Goal: Task Accomplishment & Management: Complete application form

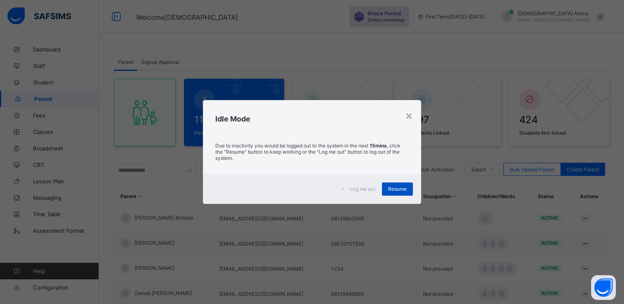
click at [406, 189] on span "Resume" at bounding box center [397, 189] width 19 height 6
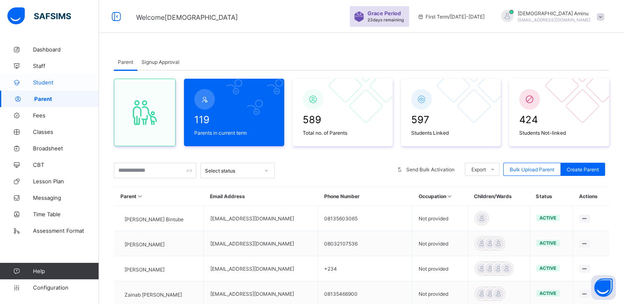
click at [52, 83] on span "Student" at bounding box center [66, 82] width 66 height 7
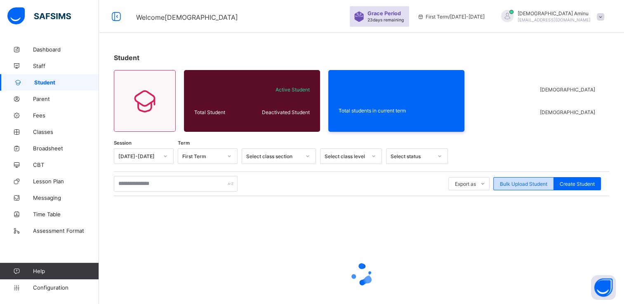
click at [524, 180] on div "Bulk Upload Student" at bounding box center [523, 183] width 61 height 13
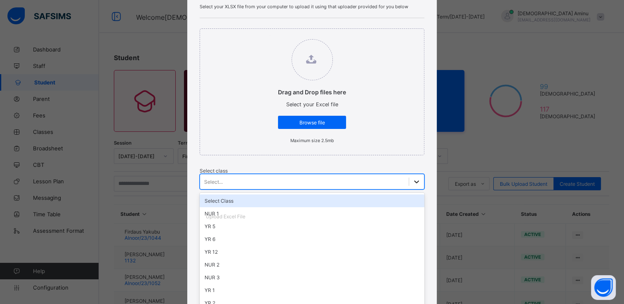
scroll to position [89, 0]
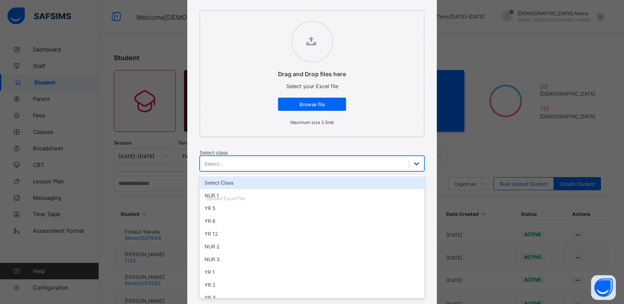
click at [278, 172] on div "option Select Class focused, 1 of 16. 16 results available. Use Up and Down to …" at bounding box center [312, 164] width 225 height 16
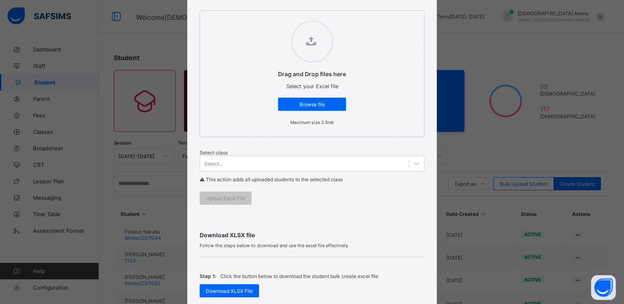
click at [356, 139] on div "Drag and Drop files here Select your Excel file Browse file Maximum size 2.5mb …" at bounding box center [312, 107] width 225 height 215
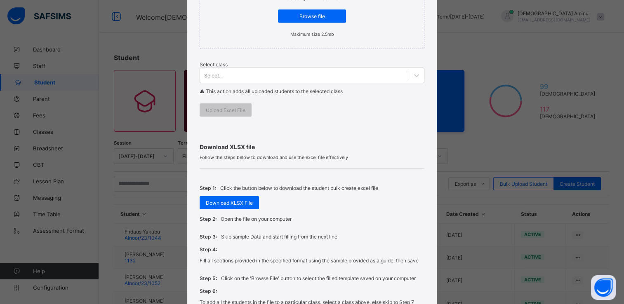
scroll to position [178, 0]
click at [222, 204] on span "Download XLSX File" at bounding box center [229, 203] width 47 height 6
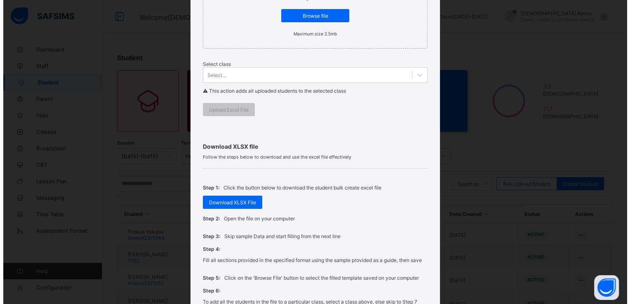
scroll to position [0, 0]
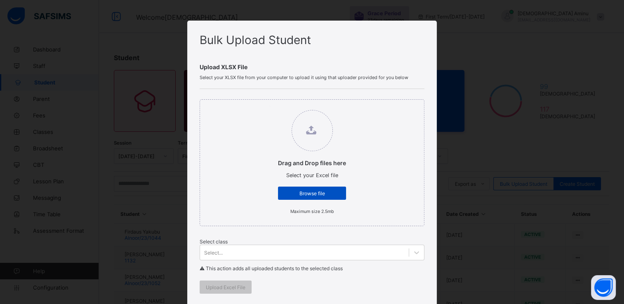
click at [309, 194] on span "Browse file" at bounding box center [312, 194] width 56 height 6
click at [270, 106] on input "Drag and Drop files here Select your Excel file Browse file Maximum size 2.5mb" at bounding box center [270, 106] width 0 height 0
type input "**********"
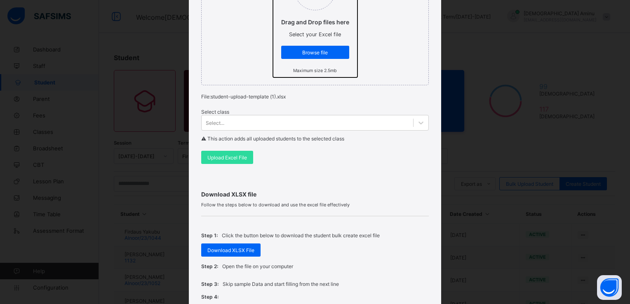
scroll to position [140, 0]
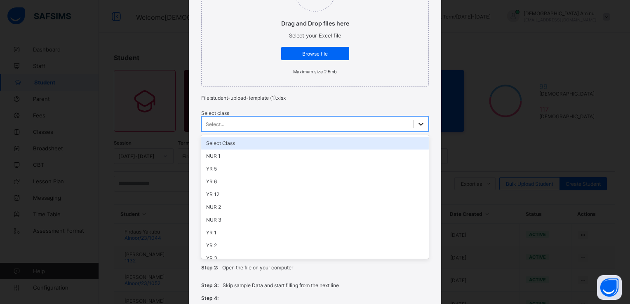
click at [417, 125] on icon at bounding box center [421, 124] width 8 height 8
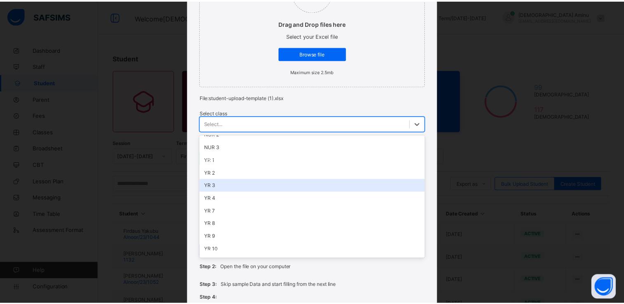
scroll to position [82, 0]
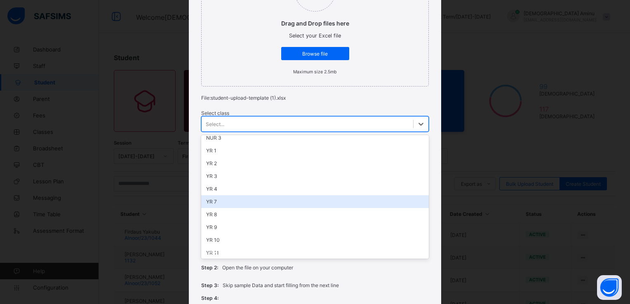
click at [215, 204] on div "YR 7" at bounding box center [314, 202] width 227 height 13
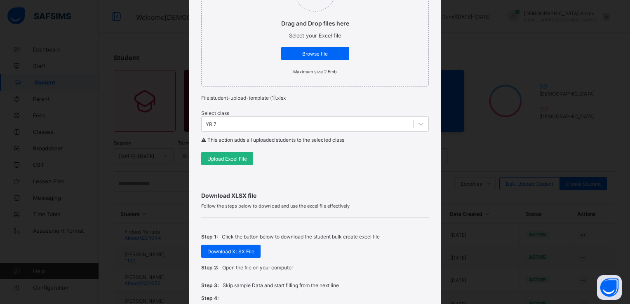
click at [223, 161] on span "Upload Excel File" at bounding box center [227, 159] width 40 height 6
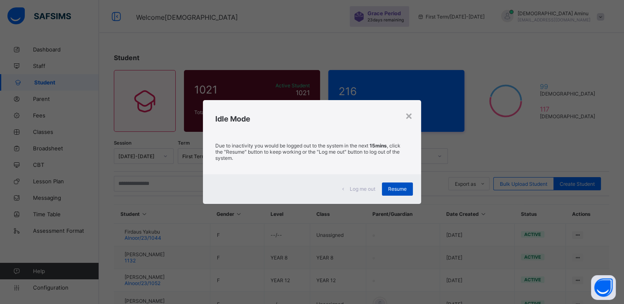
click at [401, 186] on span "Resume" at bounding box center [397, 189] width 19 height 6
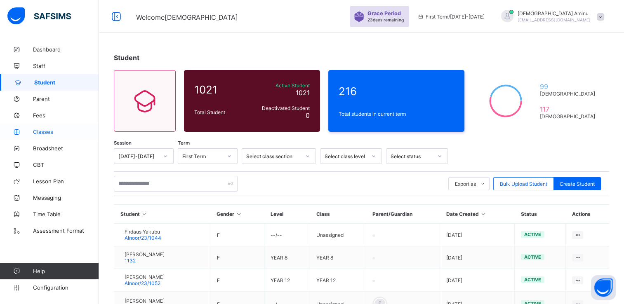
click at [45, 130] on span "Classes" at bounding box center [66, 132] width 66 height 7
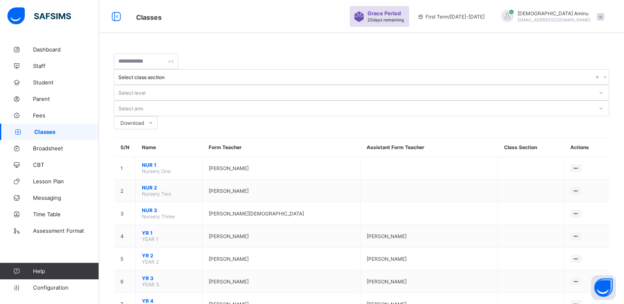
scroll to position [154, 0]
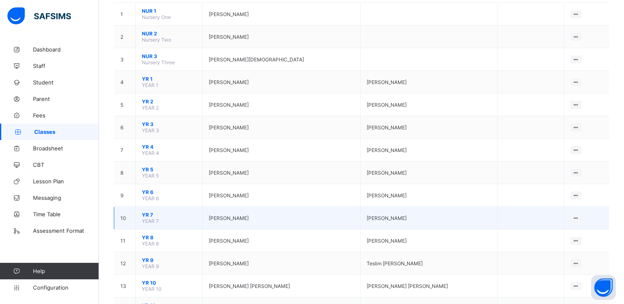
click at [149, 212] on span "YR 7" at bounding box center [169, 215] width 54 height 6
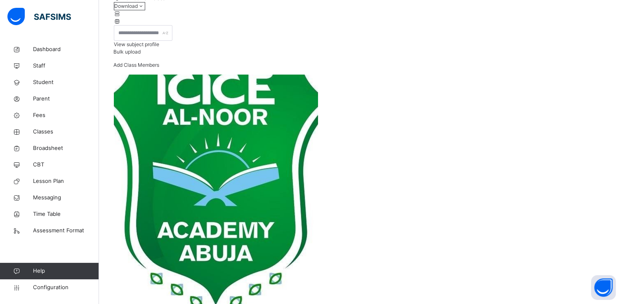
scroll to position [99, 0]
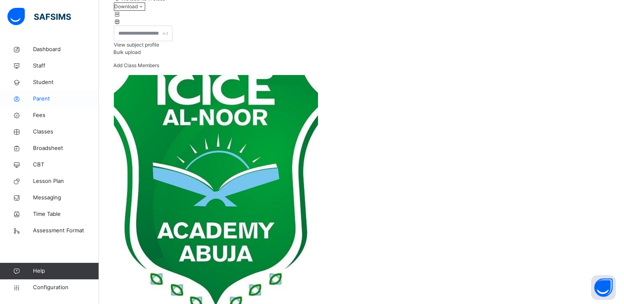
click at [44, 97] on span "Parent" at bounding box center [66, 99] width 66 height 8
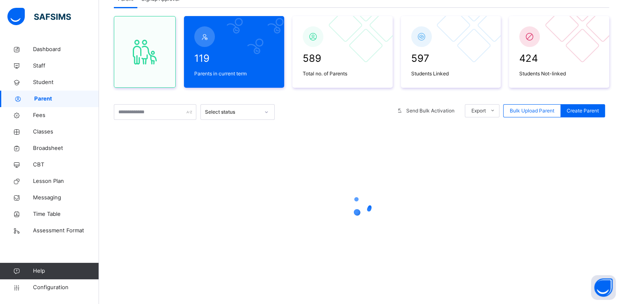
scroll to position [99, 0]
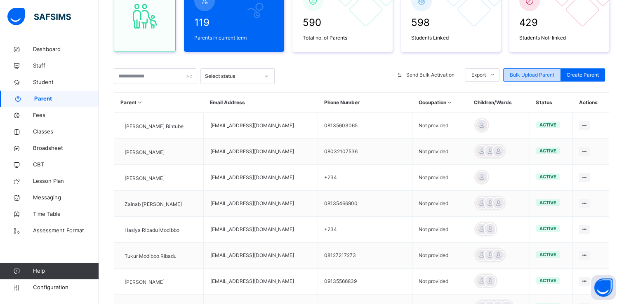
click at [532, 76] on span "Bulk Upload Parent" at bounding box center [532, 74] width 45 height 7
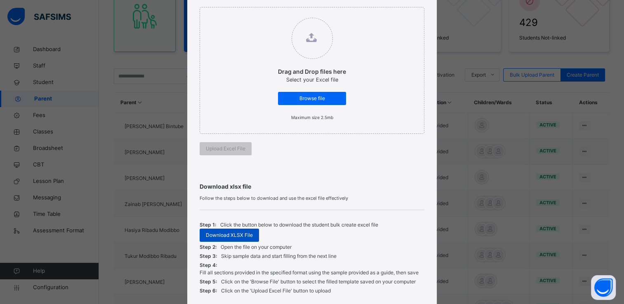
click at [239, 237] on span "Download XLSX File" at bounding box center [229, 235] width 47 height 7
click at [155, 87] on div "Bulk Upload Parent Upload xlsx File Select your xlsx file from your computer to…" at bounding box center [312, 152] width 624 height 304
click at [45, 79] on div "Bulk Upload Parent Upload xlsx File Select your xlsx file from your computer to…" at bounding box center [312, 152] width 624 height 304
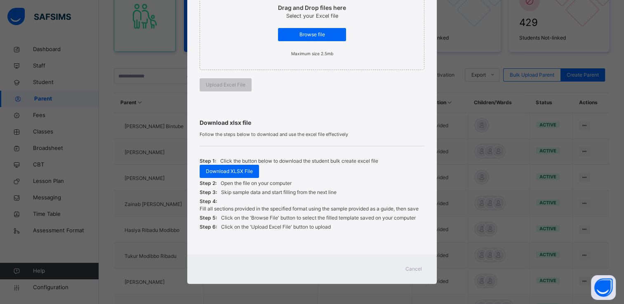
scroll to position [0, 0]
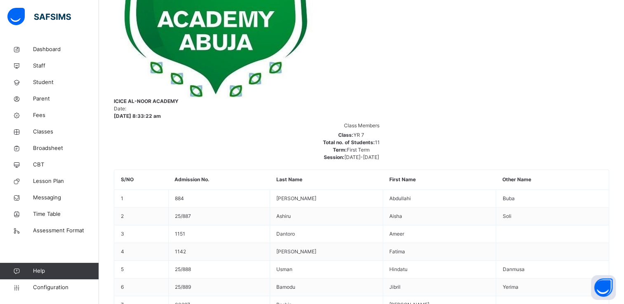
scroll to position [310, 0]
click at [42, 98] on span "Parent" at bounding box center [66, 99] width 66 height 8
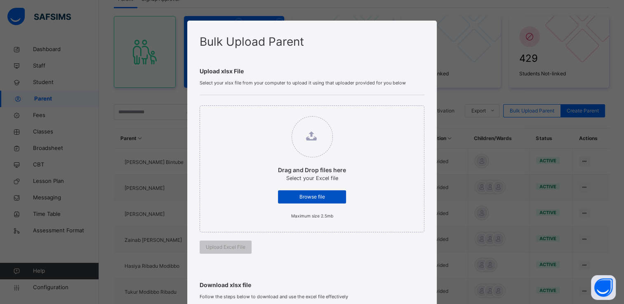
click at [304, 193] on span "Browse file" at bounding box center [312, 196] width 56 height 7
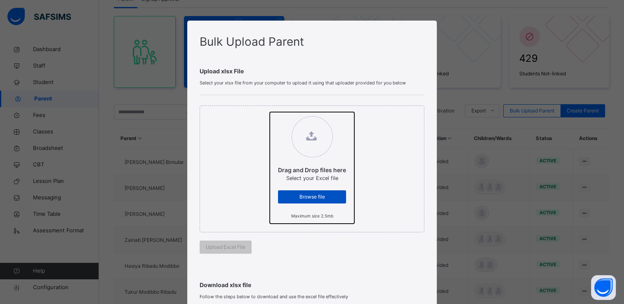
click at [270, 112] on input "Drag and Drop files here Select your Excel file Browse file Maximum size 2.5mb" at bounding box center [270, 112] width 0 height 0
type input "**********"
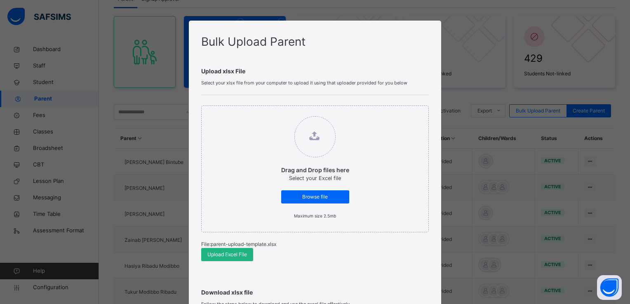
click at [222, 253] on span "Upload Excel File" at bounding box center [227, 254] width 40 height 7
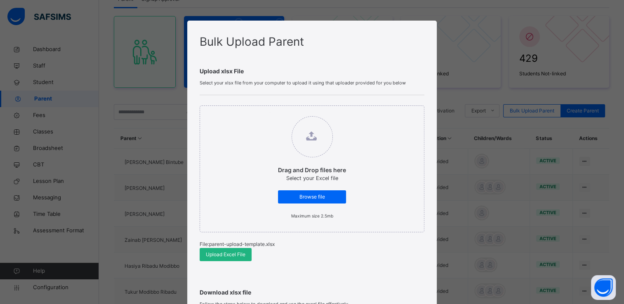
click at [219, 252] on span "Upload Excel File" at bounding box center [226, 254] width 40 height 7
click at [316, 197] on span "Browse file" at bounding box center [312, 196] width 56 height 7
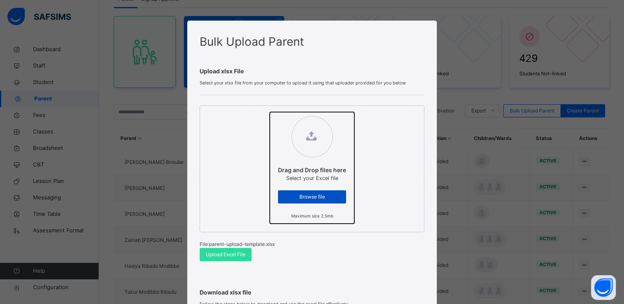
click at [270, 112] on input "Drag and Drop files here Select your Excel file Browse file Maximum size 2.5mb" at bounding box center [270, 112] width 0 height 0
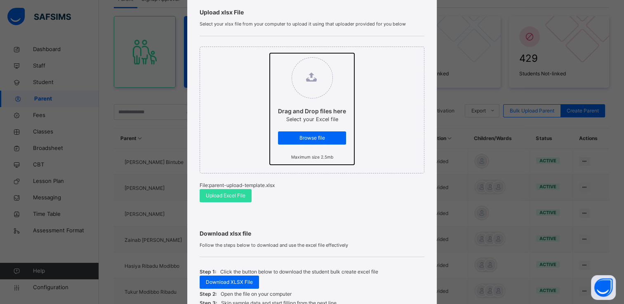
scroll to position [61, 0]
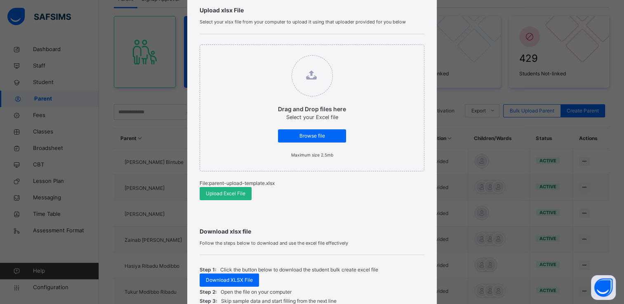
click at [213, 192] on span "Upload Excel File" at bounding box center [226, 193] width 40 height 7
click at [219, 192] on span "Upload Excel File" at bounding box center [226, 193] width 40 height 7
click at [231, 196] on span "Upload Excel File" at bounding box center [226, 193] width 40 height 7
click at [217, 192] on span "Upload Excel File" at bounding box center [226, 193] width 40 height 7
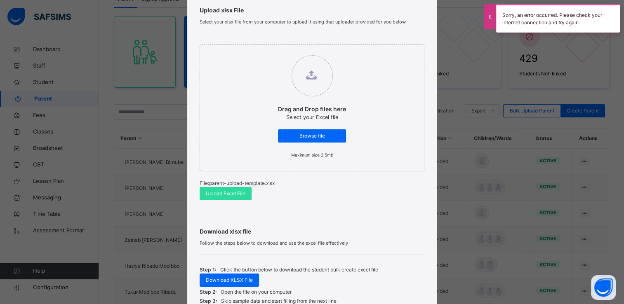
scroll to position [170, 0]
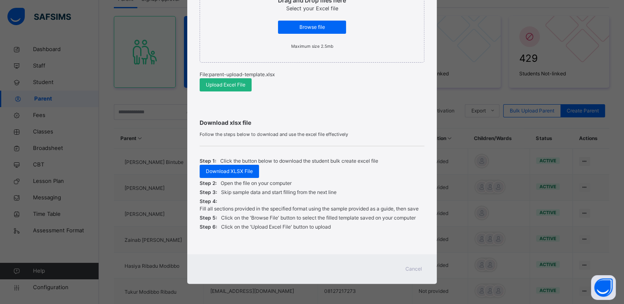
click at [224, 83] on span "Upload Excel File" at bounding box center [226, 84] width 40 height 7
click at [210, 85] on span "Upload Excel File" at bounding box center [226, 84] width 40 height 7
click at [230, 85] on span "Upload Excel File" at bounding box center [226, 84] width 40 height 7
click at [217, 81] on span "Upload Excel File" at bounding box center [226, 84] width 40 height 7
click at [219, 87] on span "Upload Excel File" at bounding box center [226, 84] width 40 height 7
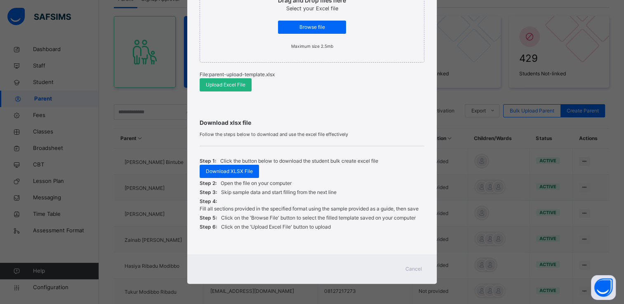
click at [236, 85] on span "Upload Excel File" at bounding box center [226, 84] width 40 height 7
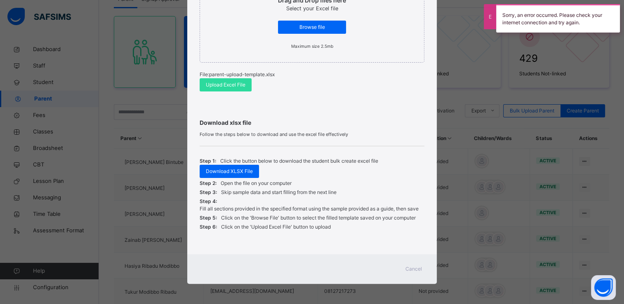
scroll to position [0, 0]
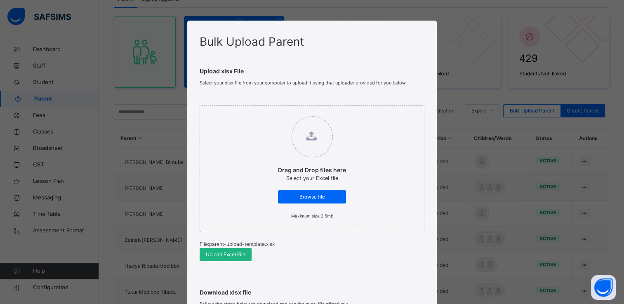
click at [225, 253] on span "Upload Excel File" at bounding box center [226, 254] width 40 height 7
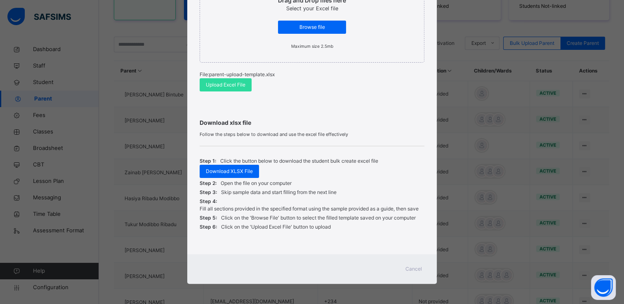
scroll to position [37, 0]
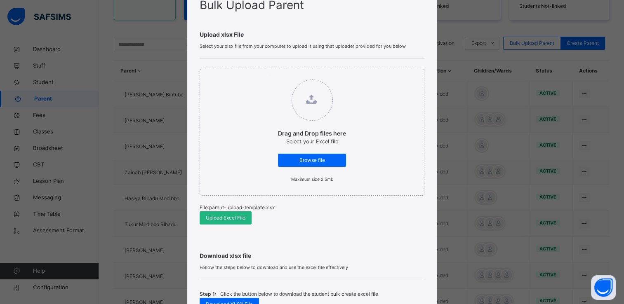
click at [212, 215] on span "Upload Excel File" at bounding box center [226, 218] width 40 height 7
click at [229, 216] on span "Upload Excel File" at bounding box center [226, 218] width 40 height 7
click at [213, 217] on span "Upload Excel File" at bounding box center [226, 218] width 40 height 7
click at [206, 220] on span "Upload Excel File" at bounding box center [226, 218] width 40 height 7
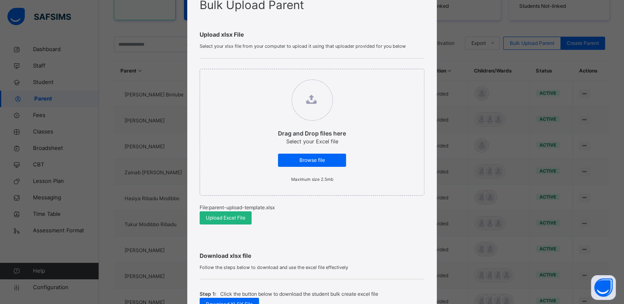
click at [210, 215] on span "Upload Excel File" at bounding box center [226, 218] width 40 height 7
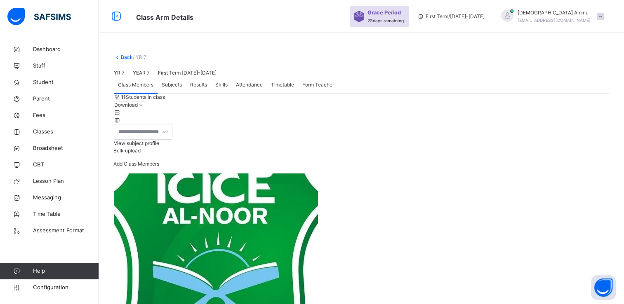
click at [141, 154] on span "Bulk upload" at bounding box center [126, 151] width 27 height 6
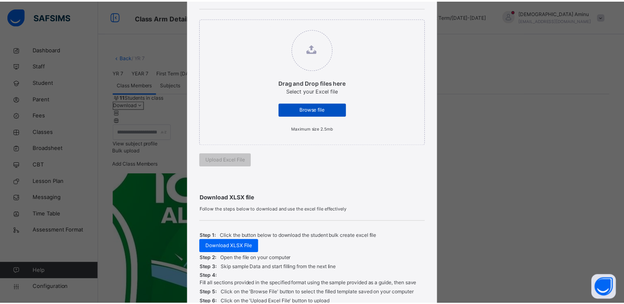
scroll to position [88, 0]
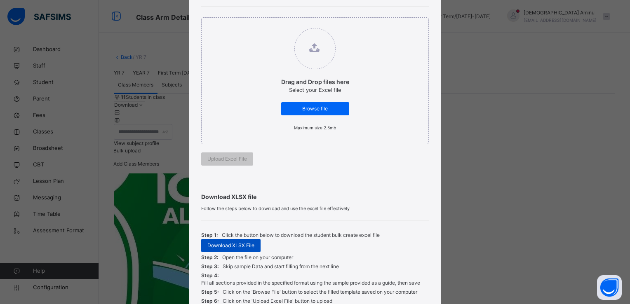
click at [233, 245] on span "Download XLSX File" at bounding box center [230, 245] width 47 height 7
click at [101, 63] on div "Bulk Upload Student Upload XLSX File Select your XLSX file from your computer t…" at bounding box center [315, 152] width 630 height 304
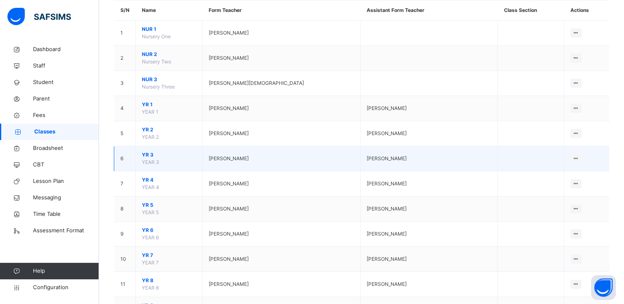
scroll to position [190, 0]
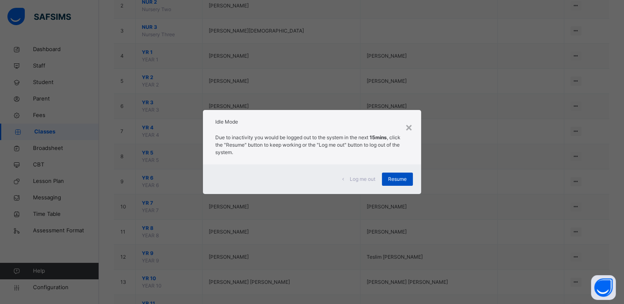
click at [396, 177] on span "Resume" at bounding box center [397, 179] width 19 height 7
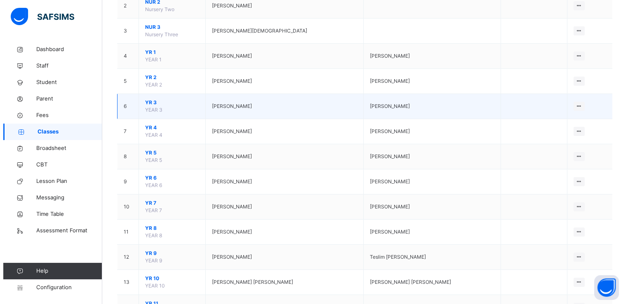
scroll to position [0, 0]
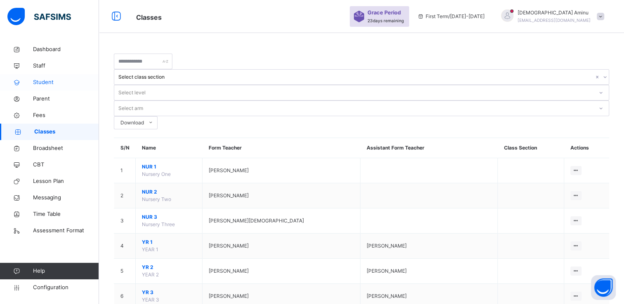
click at [48, 83] on span "Student" at bounding box center [66, 82] width 66 height 8
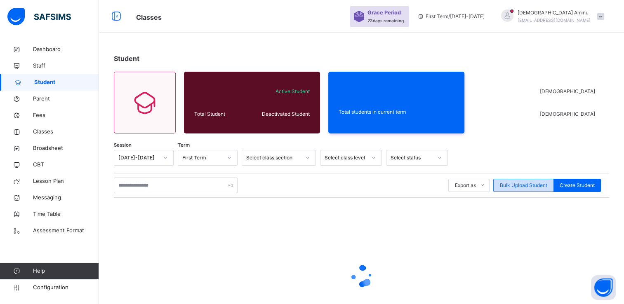
click at [533, 183] on span "Bulk Upload Student" at bounding box center [523, 185] width 47 height 7
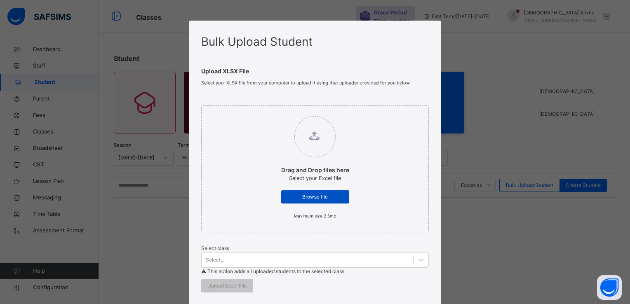
click at [325, 194] on span "Browse file" at bounding box center [316, 196] width 56 height 7
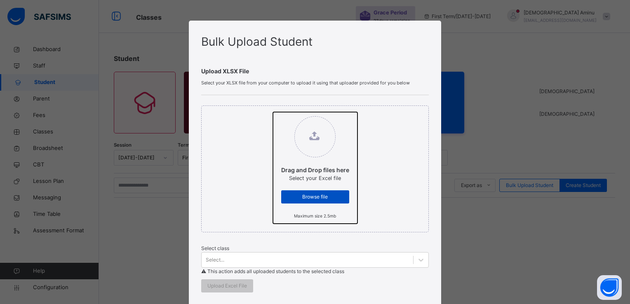
click at [273, 112] on input "Drag and Drop files here Select your Excel file Browse file Maximum size 2.5mb" at bounding box center [273, 112] width 0 height 0
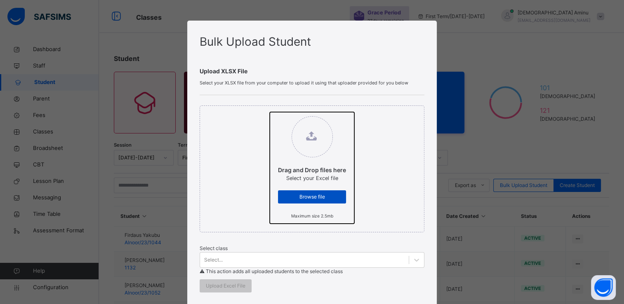
type input "**********"
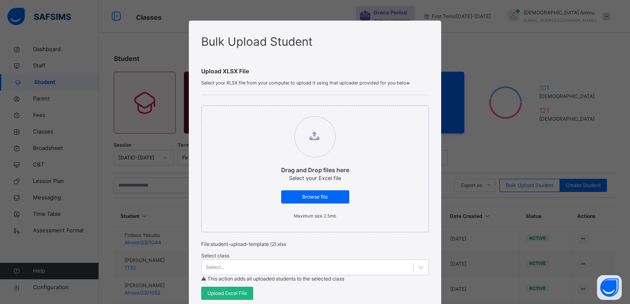
click at [239, 293] on span "Upload Excel File" at bounding box center [227, 293] width 40 height 7
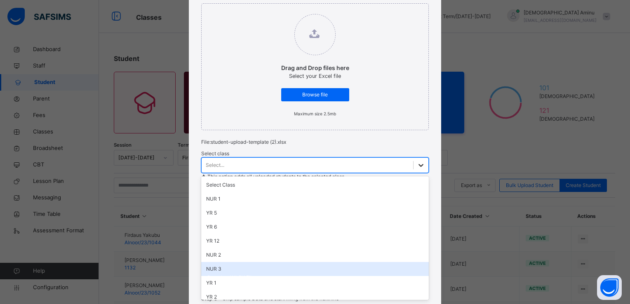
click at [282, 173] on div "option NUR 3 focused, 7 of 16. 16 results available. Use Up and Down to choose …" at bounding box center [314, 166] width 227 height 16
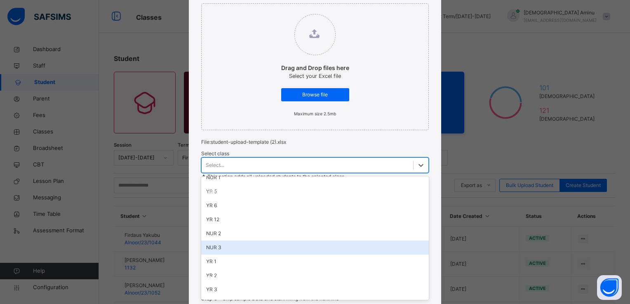
scroll to position [23, 0]
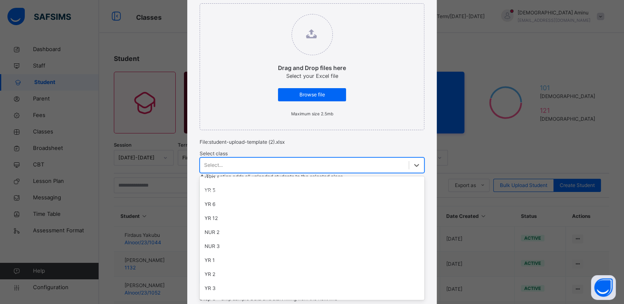
click at [223, 273] on div "YR 2" at bounding box center [312, 275] width 225 height 14
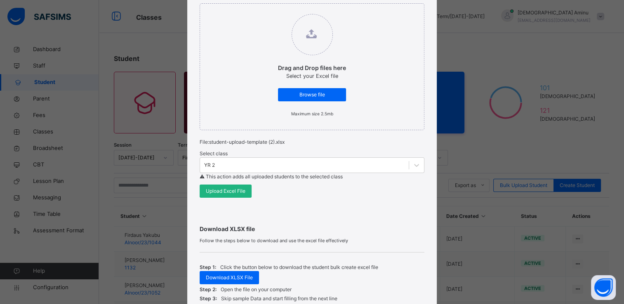
click at [240, 189] on span "Upload Excel File" at bounding box center [226, 191] width 40 height 7
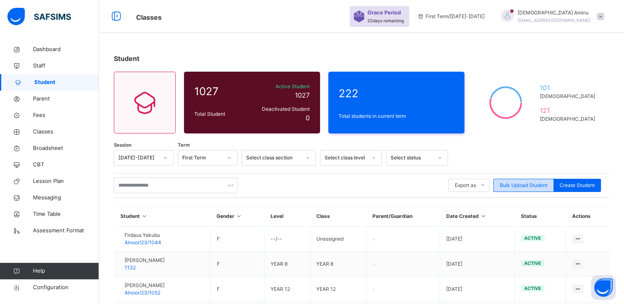
click at [526, 184] on span "Bulk Upload Student" at bounding box center [523, 185] width 47 height 7
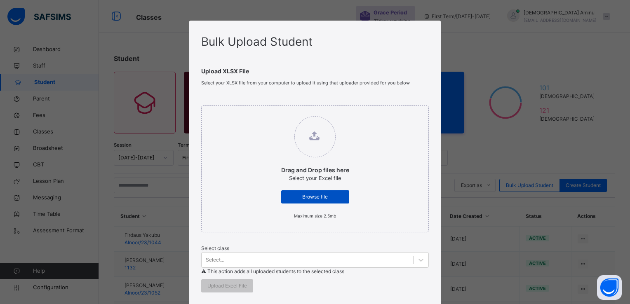
click at [337, 198] on span "Browse file" at bounding box center [316, 196] width 56 height 7
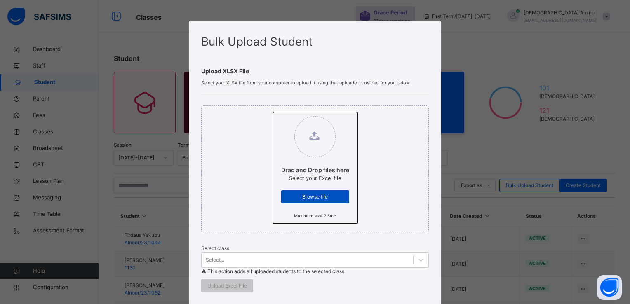
click at [273, 112] on input "Drag and Drop files here Select your Excel file Browse file Maximum size 2.5mb" at bounding box center [273, 112] width 0 height 0
type input "**********"
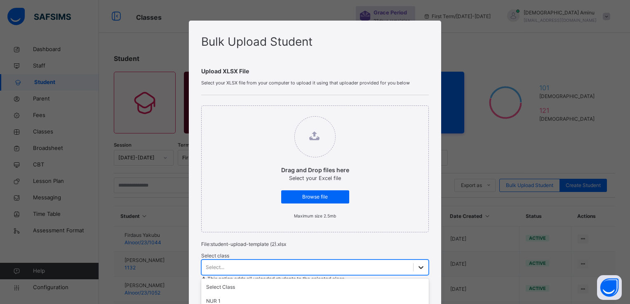
scroll to position [102, 0]
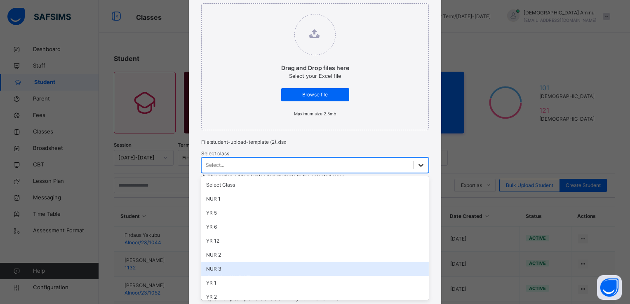
click at [282, 173] on div "option NUR 3 focused, 7 of 16. 16 results available. Use Up and Down to choose …" at bounding box center [314, 166] width 227 height 16
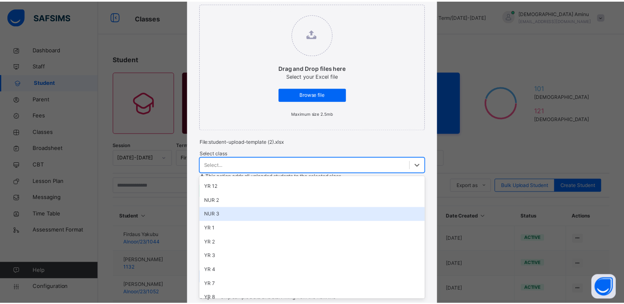
scroll to position [56, 0]
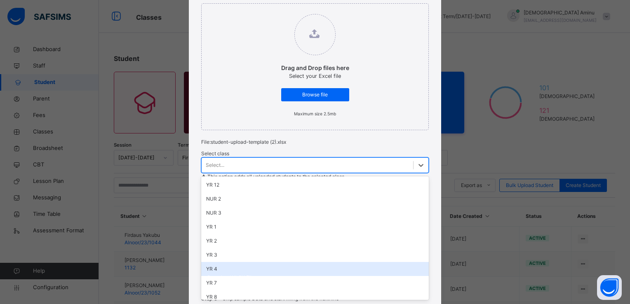
click at [220, 267] on div "YR 4" at bounding box center [314, 269] width 227 height 14
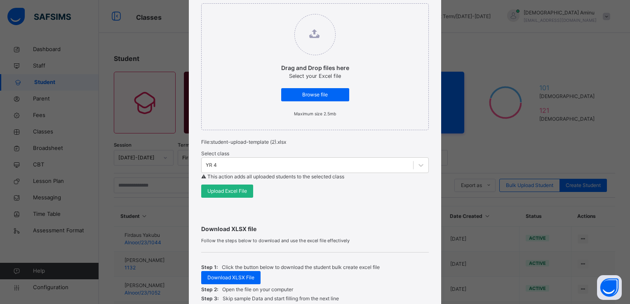
click at [231, 191] on span "Upload Excel File" at bounding box center [227, 191] width 40 height 7
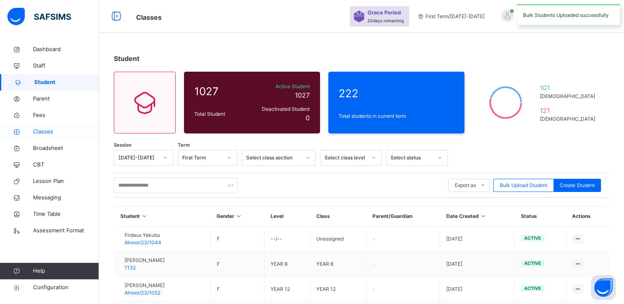
click at [45, 132] on span "Classes" at bounding box center [66, 132] width 66 height 8
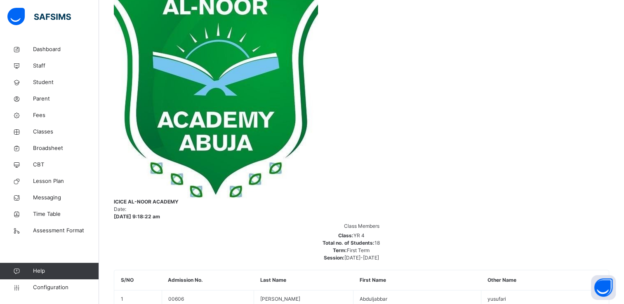
scroll to position [227, 0]
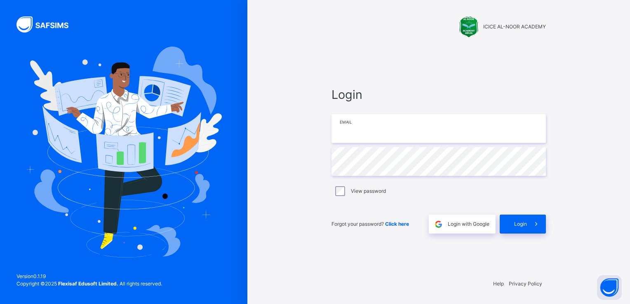
type input "**********"
